Goal: Navigation & Orientation: Find specific page/section

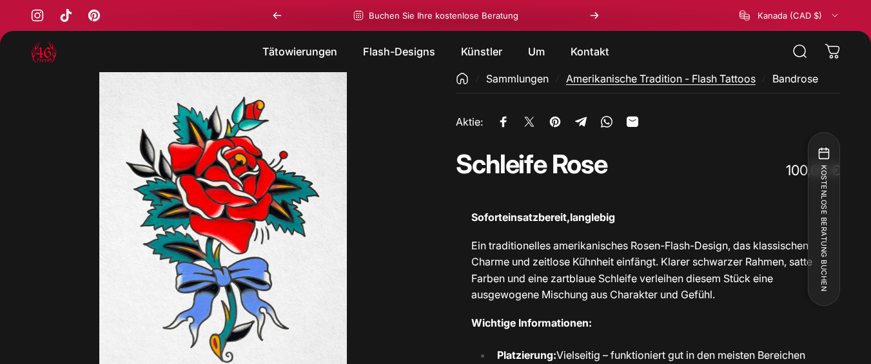
click at [657, 77] on font "Amerikanische Tradition - Flash Tattoos" at bounding box center [660, 78] width 189 height 13
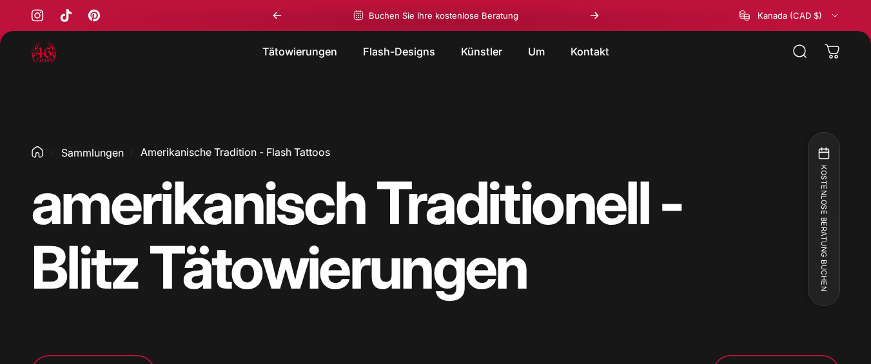
click at [95, 153] on font "Sammlungen" at bounding box center [92, 152] width 63 height 13
